Goal: Task Accomplishment & Management: Use online tool/utility

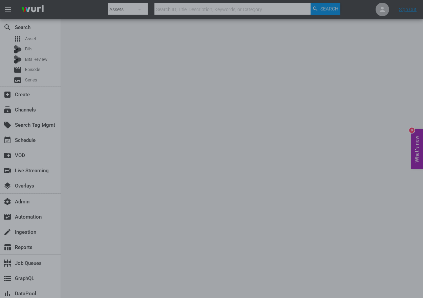
click at [362, 95] on div at bounding box center [211, 149] width 423 height 298
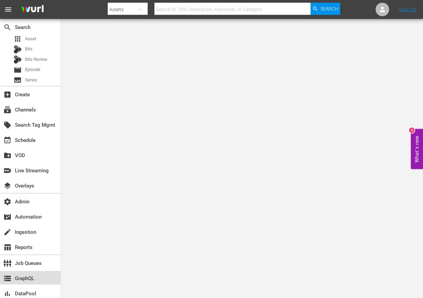
click at [28, 275] on div "storage GraphQL" at bounding box center [19, 278] width 38 height 6
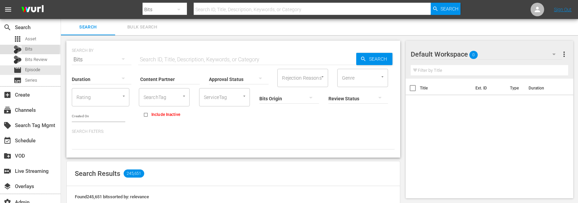
click at [30, 49] on span "Bits" at bounding box center [28, 49] width 7 height 7
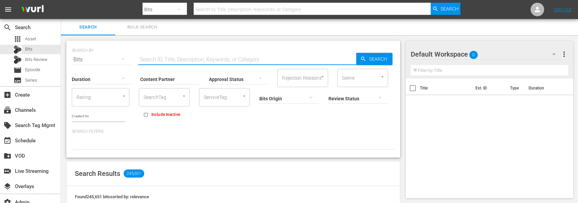
drag, startPoint x: 161, startPoint y: 55, endPoint x: 164, endPoint y: 57, distance: 3.6
click at [161, 55] on input "text" at bounding box center [247, 59] width 218 height 16
paste input "87957306"
type input "87957306"
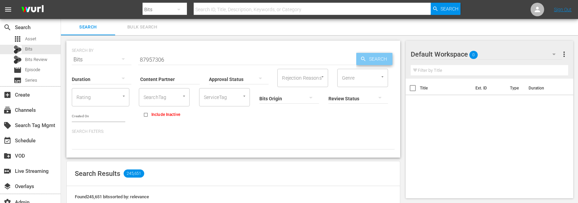
click at [372, 60] on span "Search" at bounding box center [379, 59] width 26 height 12
type input "87957306"
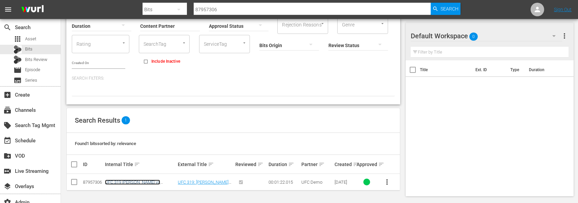
click at [125, 181] on link "UFC 319 [PERSON_NAME] vs [PERSON_NAME] - [DATE] Fight Promo" at bounding box center [134, 186] width 59 height 15
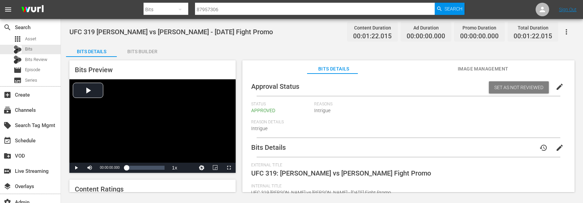
click at [475, 66] on span "Image Management" at bounding box center [483, 69] width 51 height 8
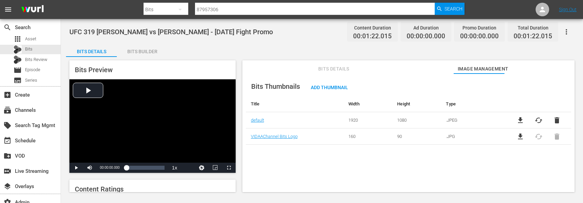
scroll to position [9, 0]
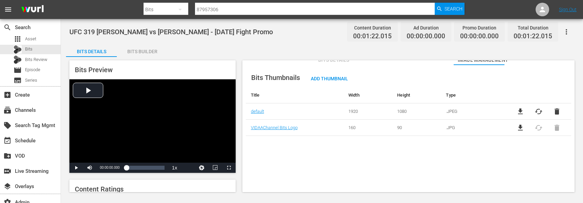
drag, startPoint x: 302, startPoint y: 144, endPoint x: 309, endPoint y: 142, distance: 7.3
click at [302, 144] on div "Bits Thumbnails Add Thumbnail Title Width Height Type default 1920 1080 .JPEG f…" at bounding box center [408, 137] width 332 height 145
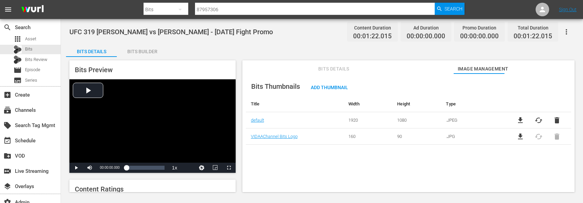
click at [334, 69] on span "Bits Details" at bounding box center [333, 69] width 51 height 8
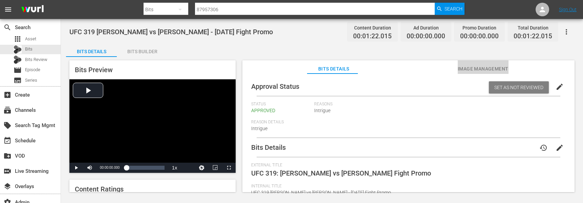
click at [473, 64] on button "Image Management" at bounding box center [483, 67] width 51 height 14
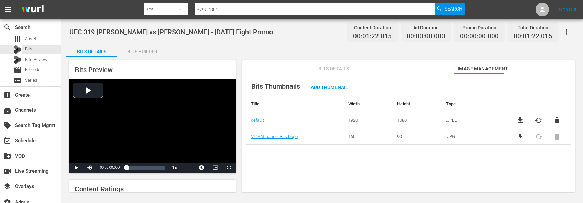
scroll to position [13, 0]
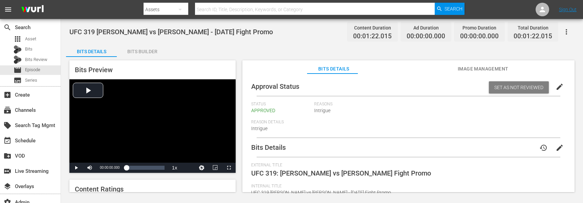
click at [495, 66] on span "Image Management" at bounding box center [483, 69] width 51 height 8
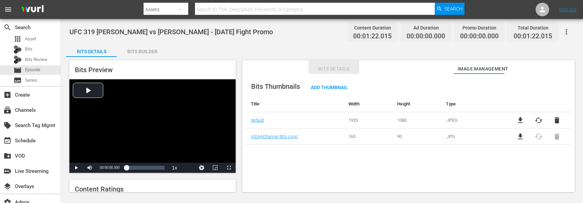
click at [332, 68] on span "Bits Details" at bounding box center [333, 69] width 51 height 8
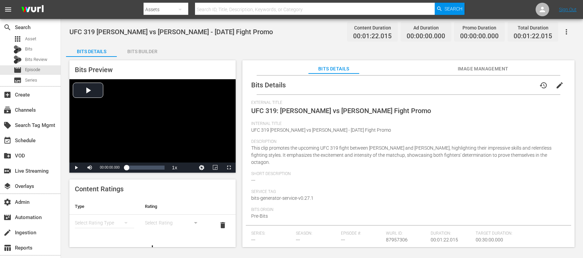
scroll to position [141, 0]
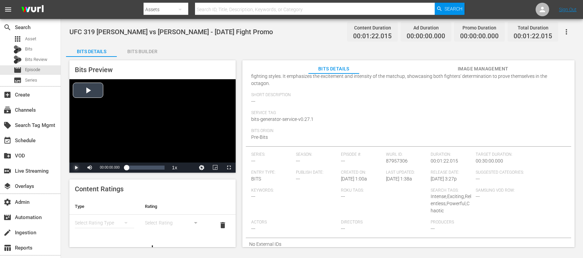
click at [76, 168] on span "Video Player" at bounding box center [76, 168] width 0 height 0
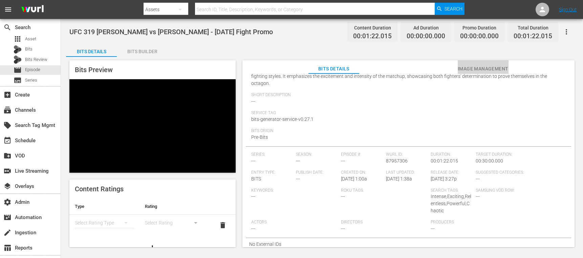
click at [480, 70] on span "Image Management" at bounding box center [483, 69] width 51 height 8
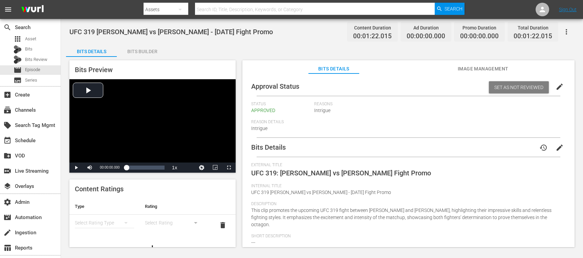
click at [471, 67] on span "Image Management" at bounding box center [483, 69] width 51 height 8
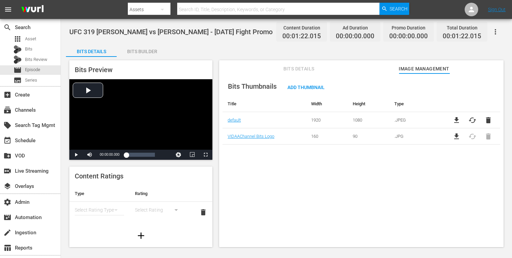
click at [416, 69] on span "Image Management" at bounding box center [424, 69] width 51 height 8
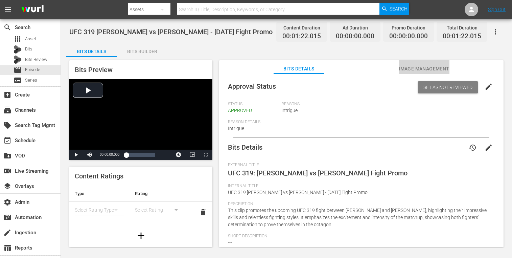
click at [405, 68] on span "Image Management" at bounding box center [424, 69] width 51 height 8
click at [427, 71] on span "Image Management" at bounding box center [424, 69] width 51 height 8
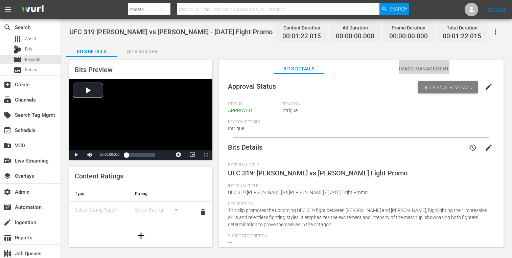
click at [429, 68] on span "Image Management" at bounding box center [424, 69] width 51 height 8
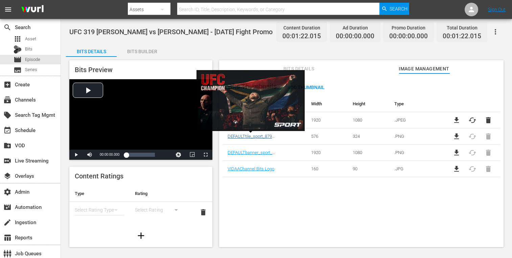
click at [246, 136] on link "DEFAULT tile_sport_87957306" at bounding box center [256, 136] width 56 height 5
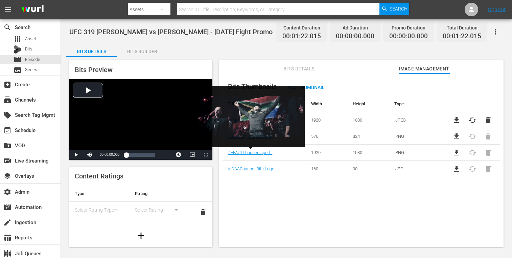
click at [260, 150] on link "DEFAULT banner_sport_87957306" at bounding box center [260, 152] width 64 height 5
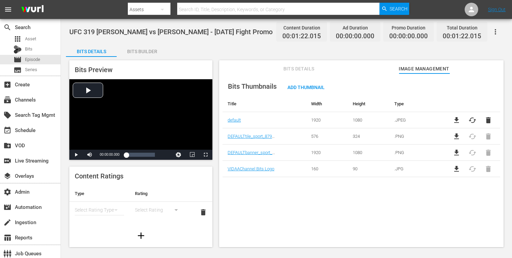
click at [257, 174] on td "VIDAA Channel Bits Logo" at bounding box center [264, 169] width 83 height 16
click at [256, 164] on div at bounding box center [251, 133] width 108 height 64
click at [312, 221] on div "Bits Thumbnails Add Thumbnail Title Width Height Type default 1920 1080 .JPEG f…" at bounding box center [361, 163] width 285 height 180
click at [283, 214] on div "Bits Thumbnails Add Thumbnail Title Width Height Type default 1920 1080 .JPEG f…" at bounding box center [361, 163] width 285 height 180
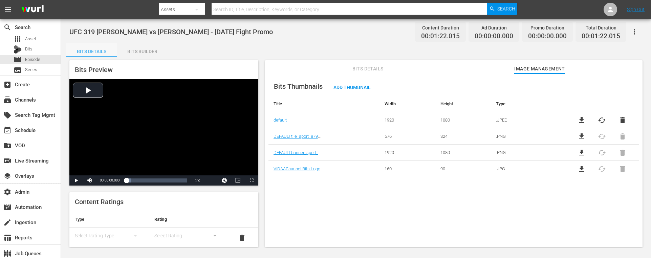
click at [98, 52] on div "Bits Details" at bounding box center [91, 51] width 51 height 16
click at [512, 30] on icon "button" at bounding box center [634, 32] width 8 height 8
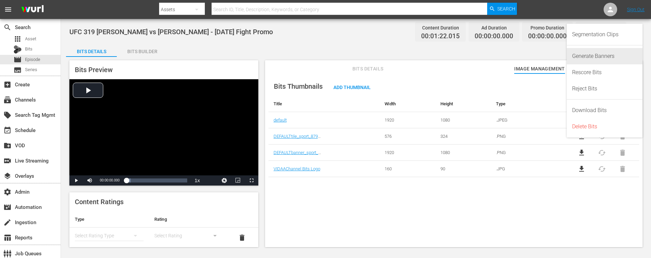
click at [512, 55] on div "Generate Banners" at bounding box center [604, 56] width 65 height 16
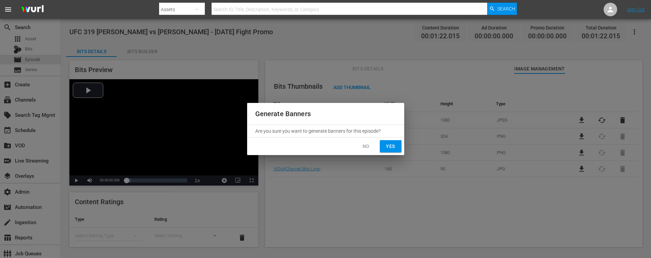
click at [366, 144] on span "No" at bounding box center [366, 146] width 11 height 8
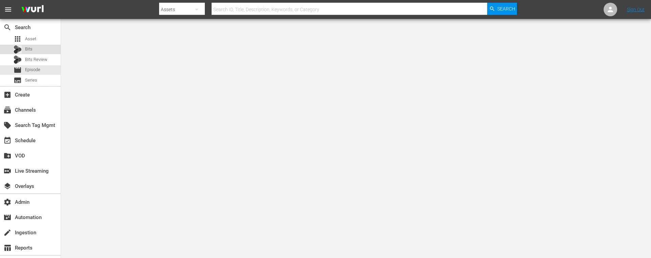
click at [33, 49] on div "Bits" at bounding box center [30, 49] width 61 height 9
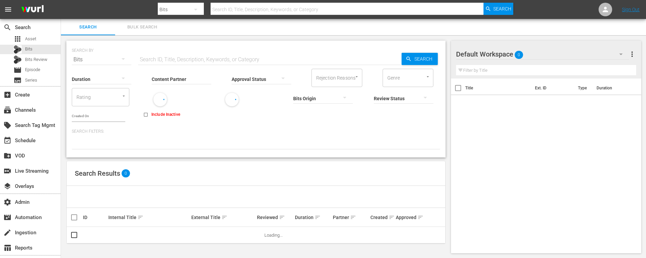
click at [198, 75] on input "Content Partner" at bounding box center [182, 79] width 60 height 24
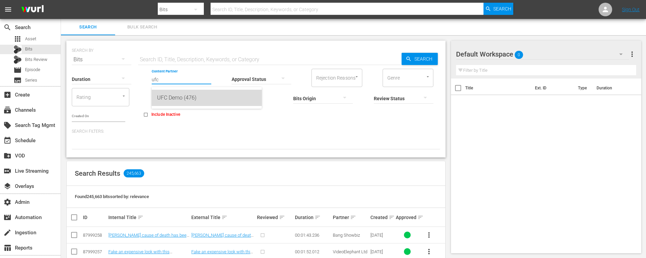
click at [202, 101] on div "UFC Demo (476)" at bounding box center [206, 98] width 99 height 16
type input "UFC Demo (476)"
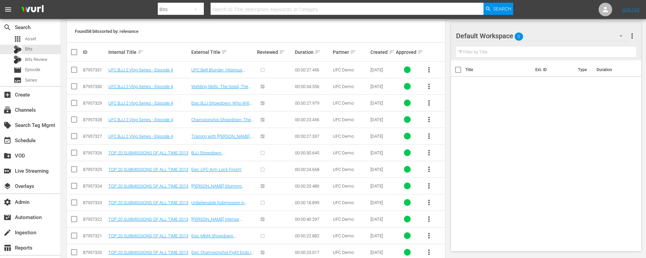
scroll to position [161, 0]
